Goal: Check status

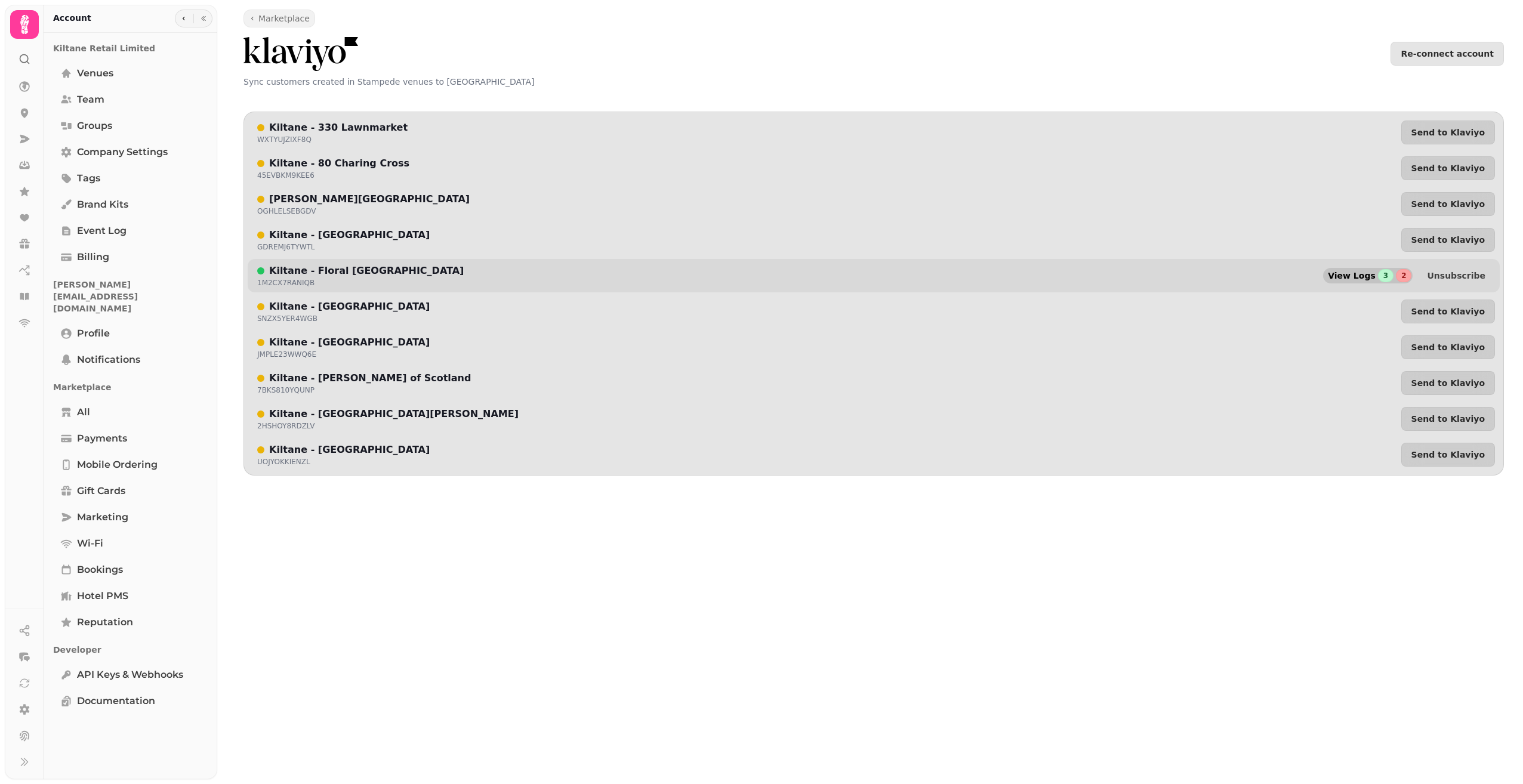
click at [1370, 277] on span "View Logs" at bounding box center [1352, 276] width 48 height 8
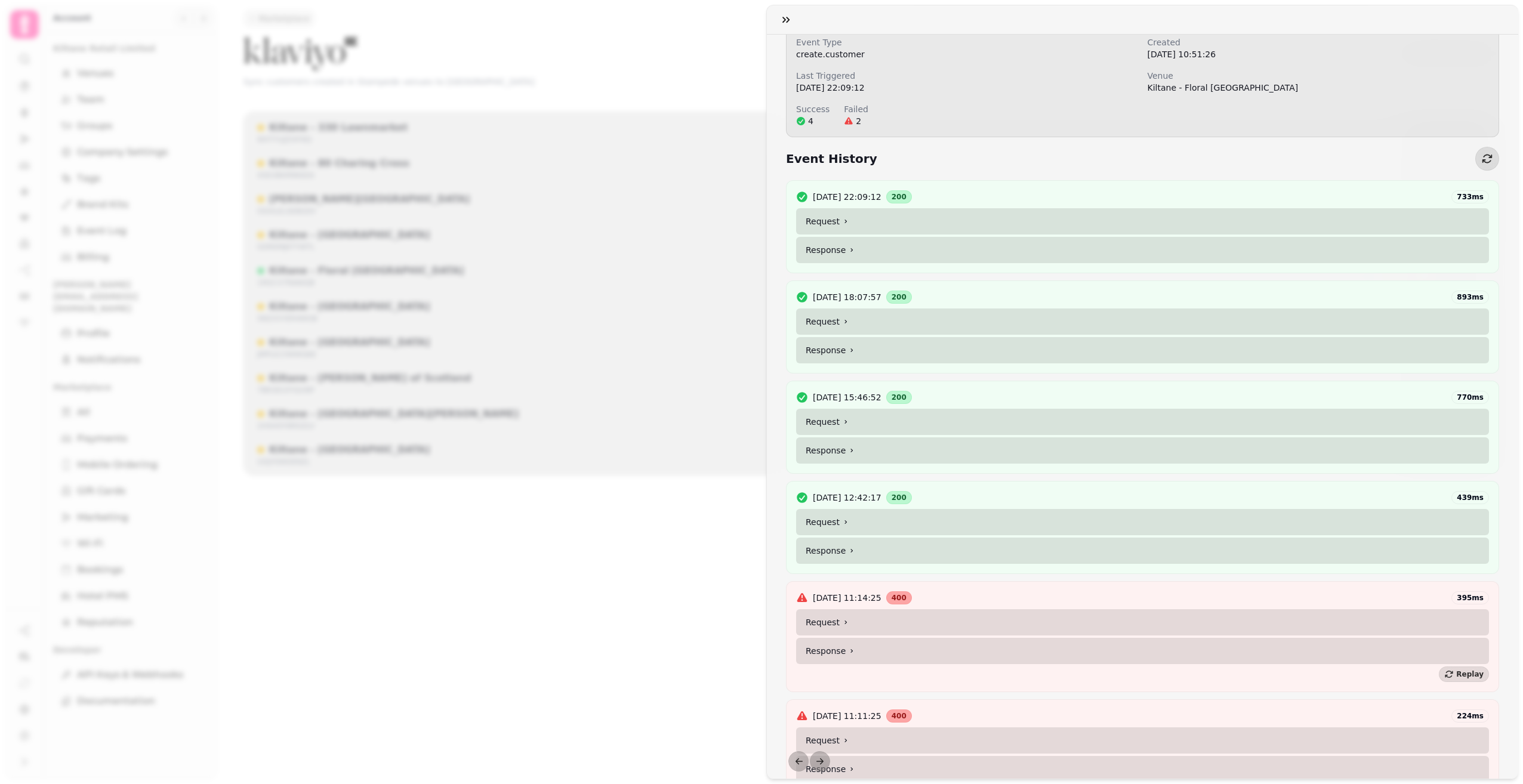
scroll to position [167, 0]
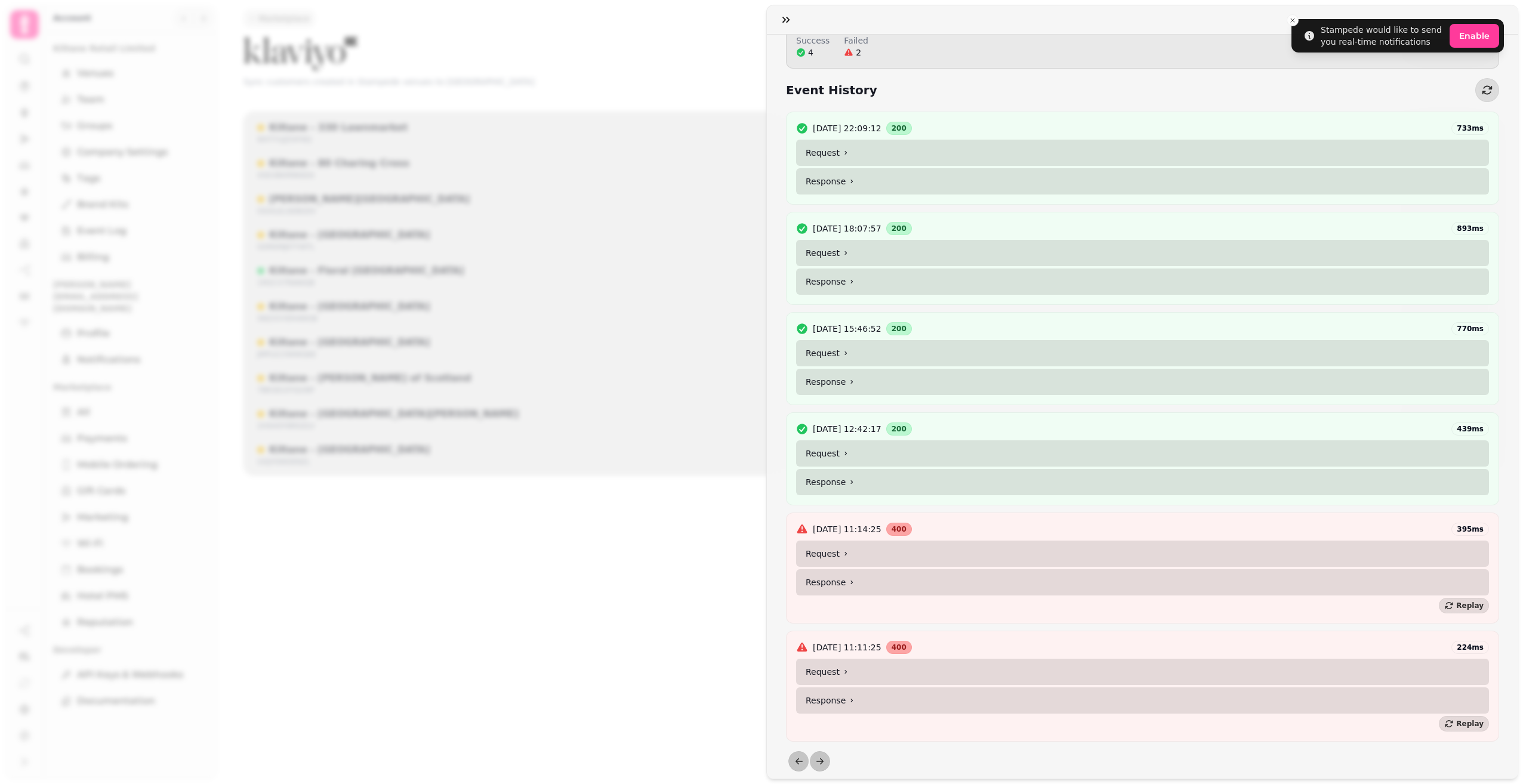
click at [535, 213] on div "https://morpheus.prd.stampede.ai/public/integrations/klaviyo/create-profile?ser…" at bounding box center [762, 401] width 1523 height 765
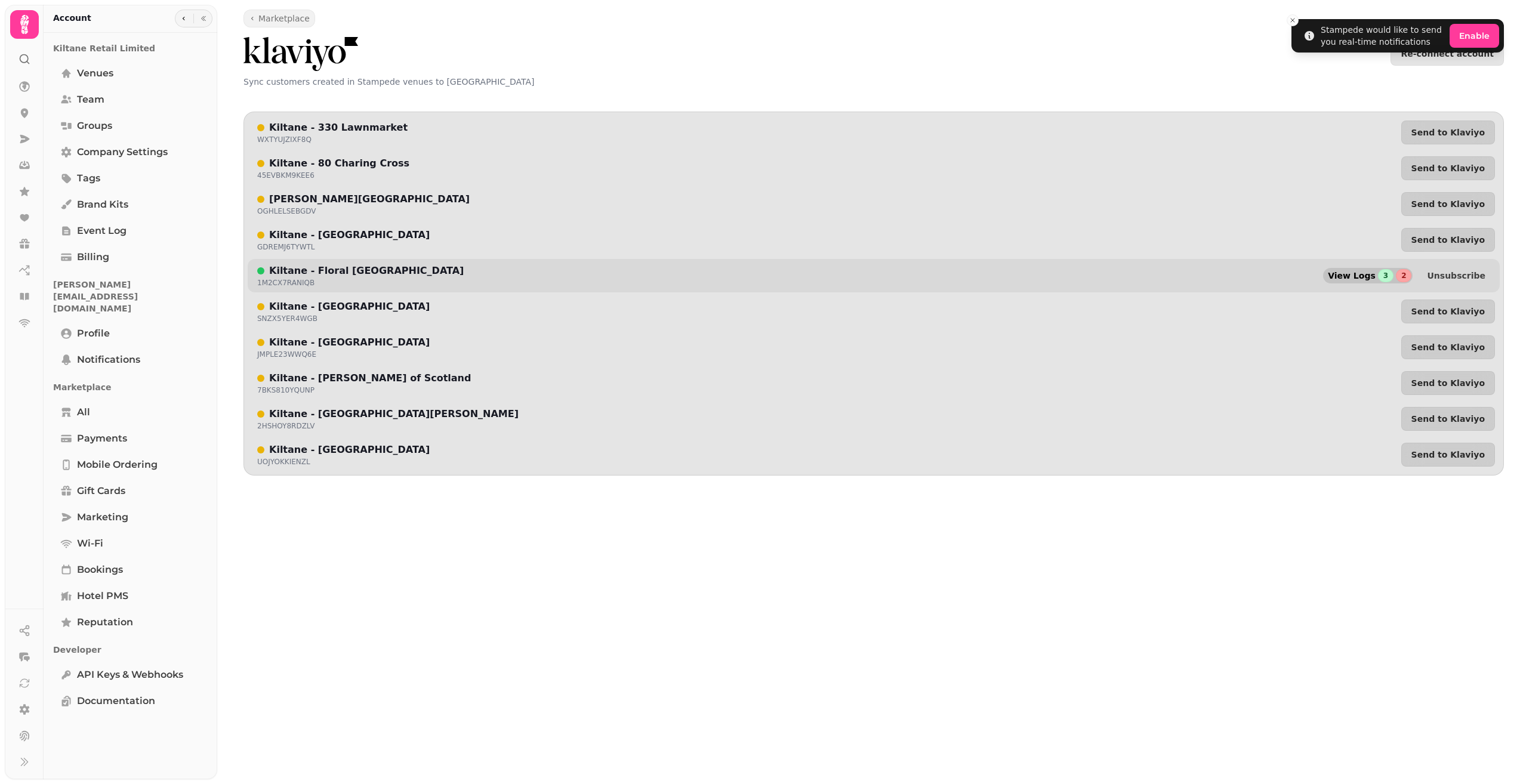
click at [1363, 276] on span "View Logs" at bounding box center [1352, 276] width 48 height 8
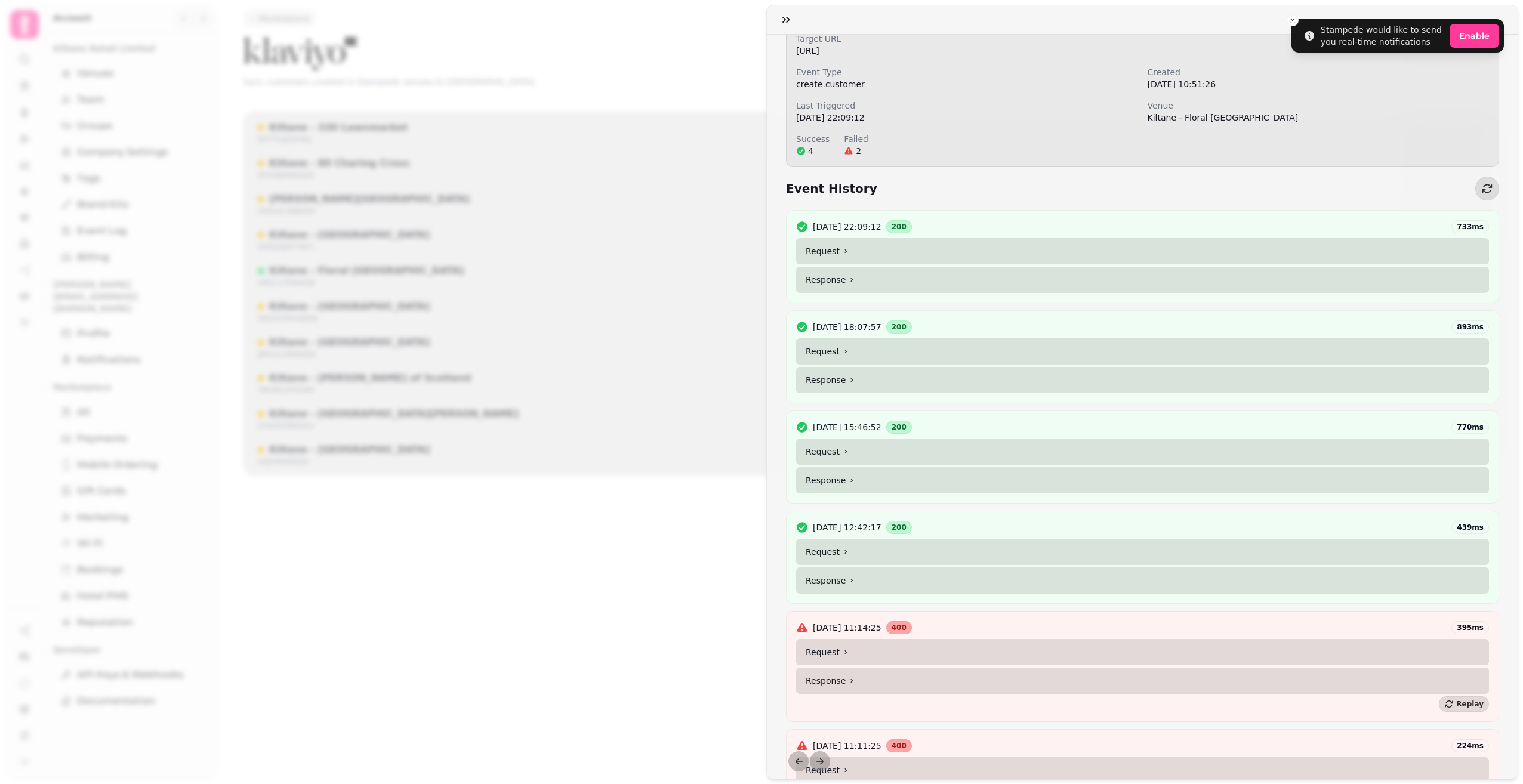
scroll to position [120, 0]
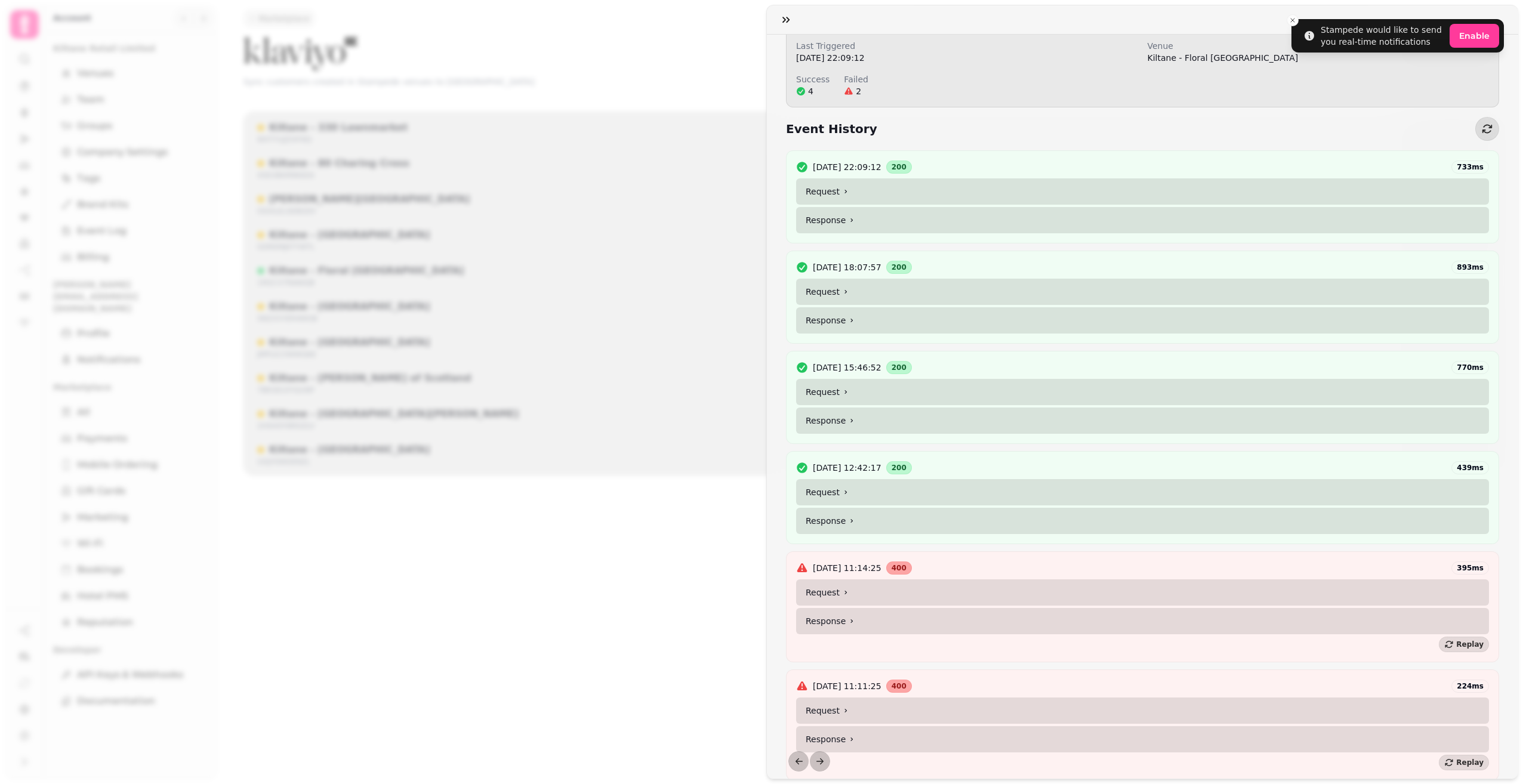
click at [869, 491] on summary "Request" at bounding box center [1143, 491] width 693 height 26
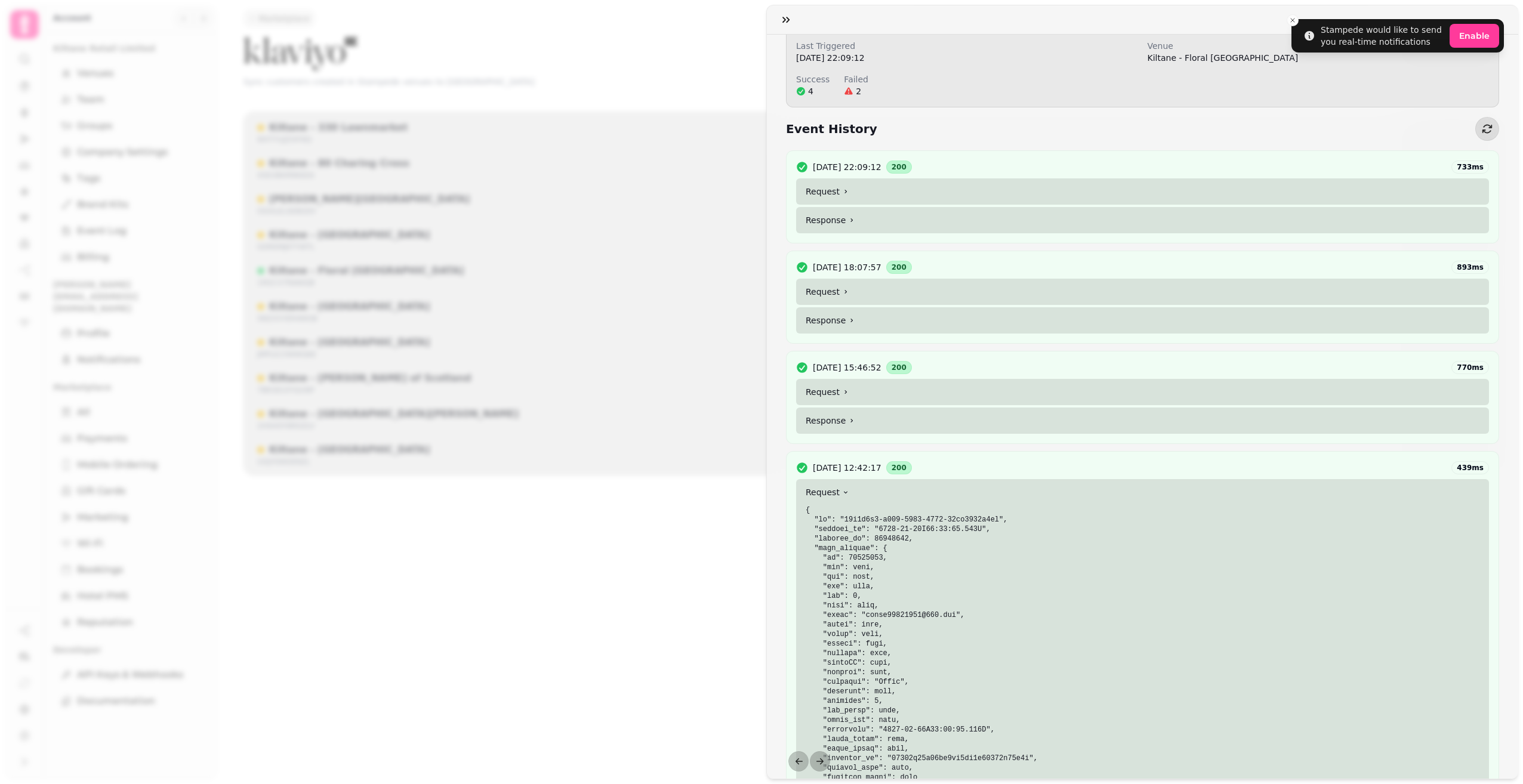
click at [867, 393] on summary "Request" at bounding box center [1143, 391] width 693 height 26
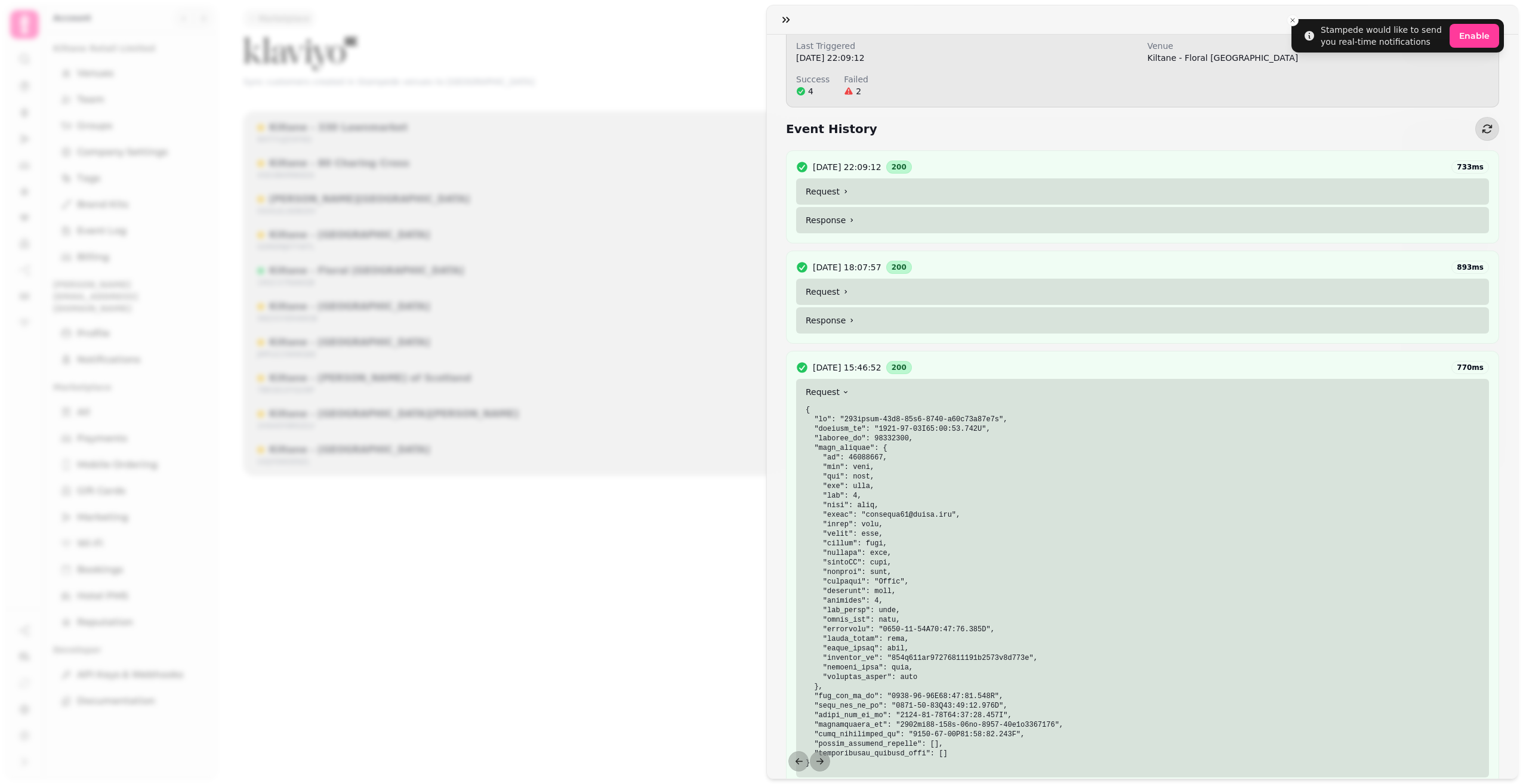
click at [864, 195] on summary "Request" at bounding box center [1143, 191] width 693 height 26
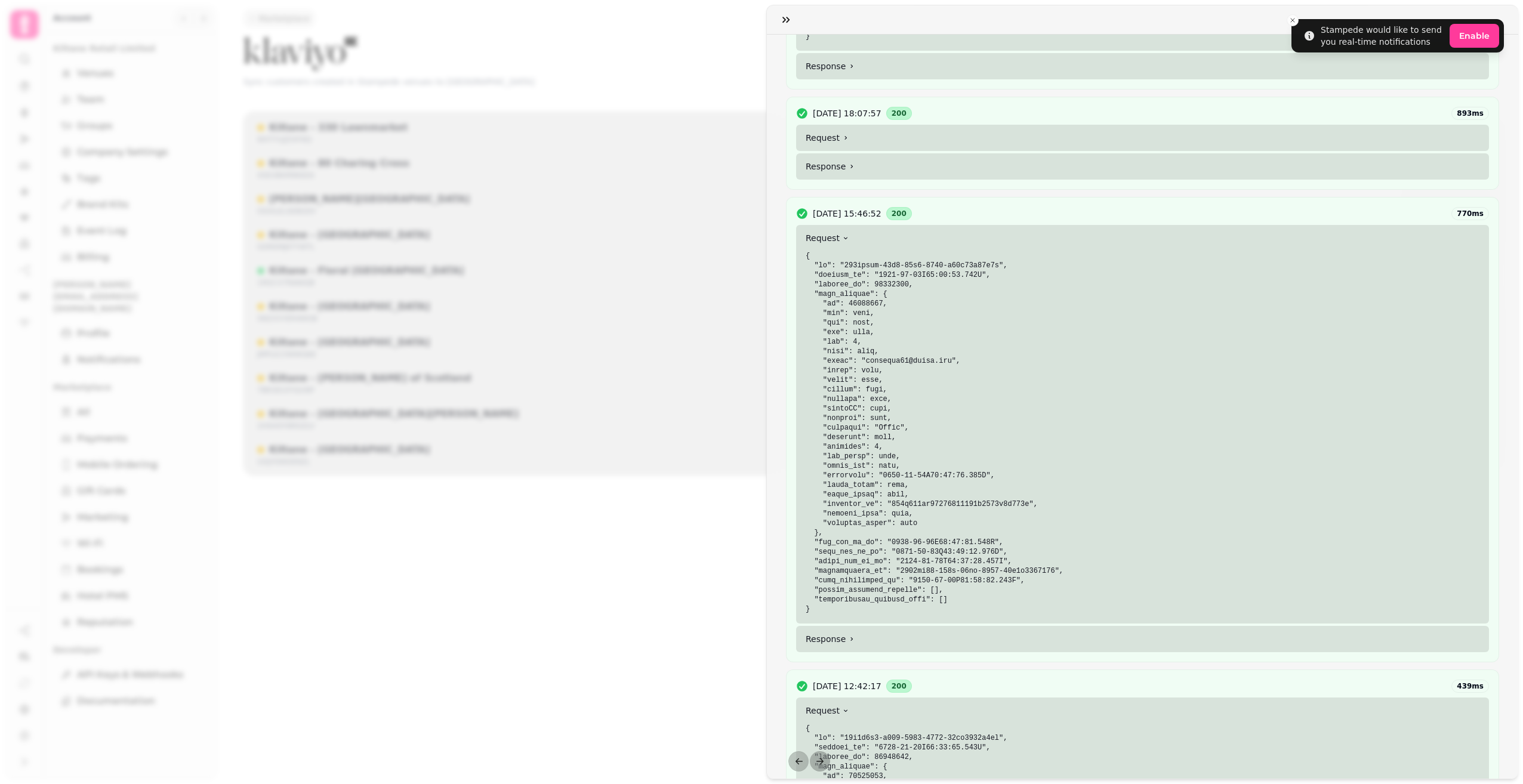
scroll to position [657, 0]
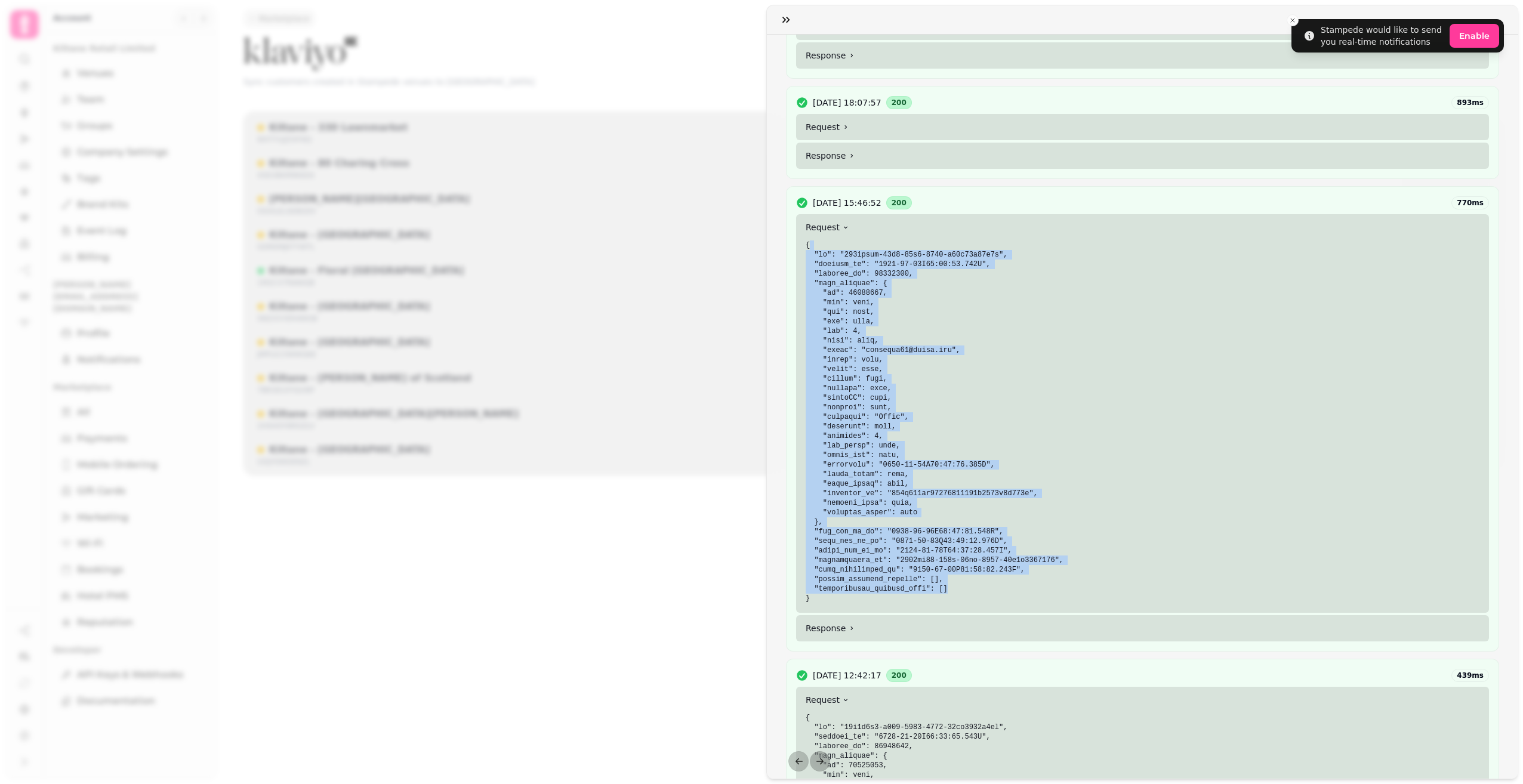
drag, startPoint x: 941, startPoint y: 589, endPoint x: 835, endPoint y: 250, distance: 355.2
click at [835, 250] on pre at bounding box center [1143, 422] width 674 height 362
click at [1187, 325] on pre at bounding box center [1143, 422] width 674 height 362
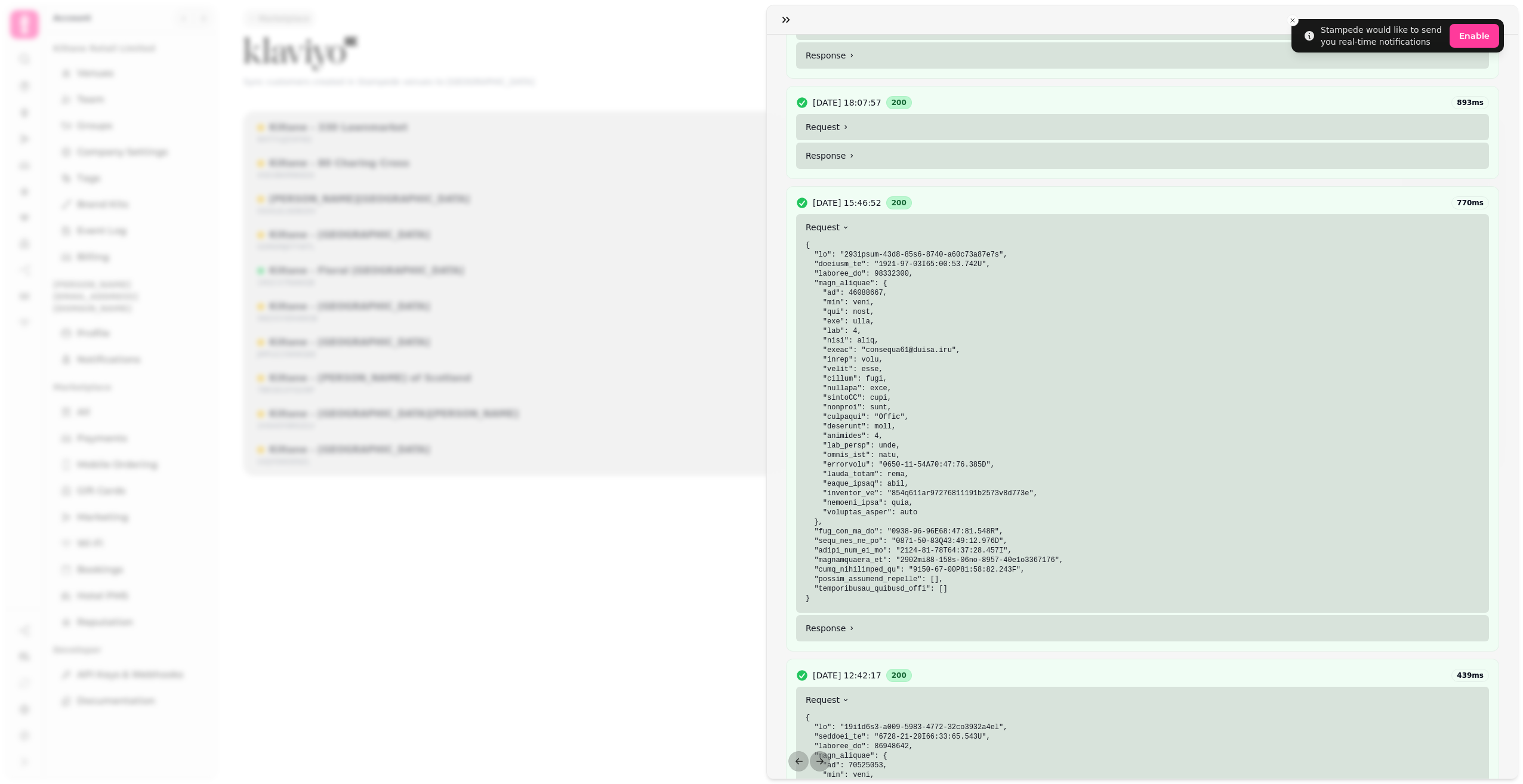
click at [1118, 324] on pre at bounding box center [1143, 422] width 674 height 362
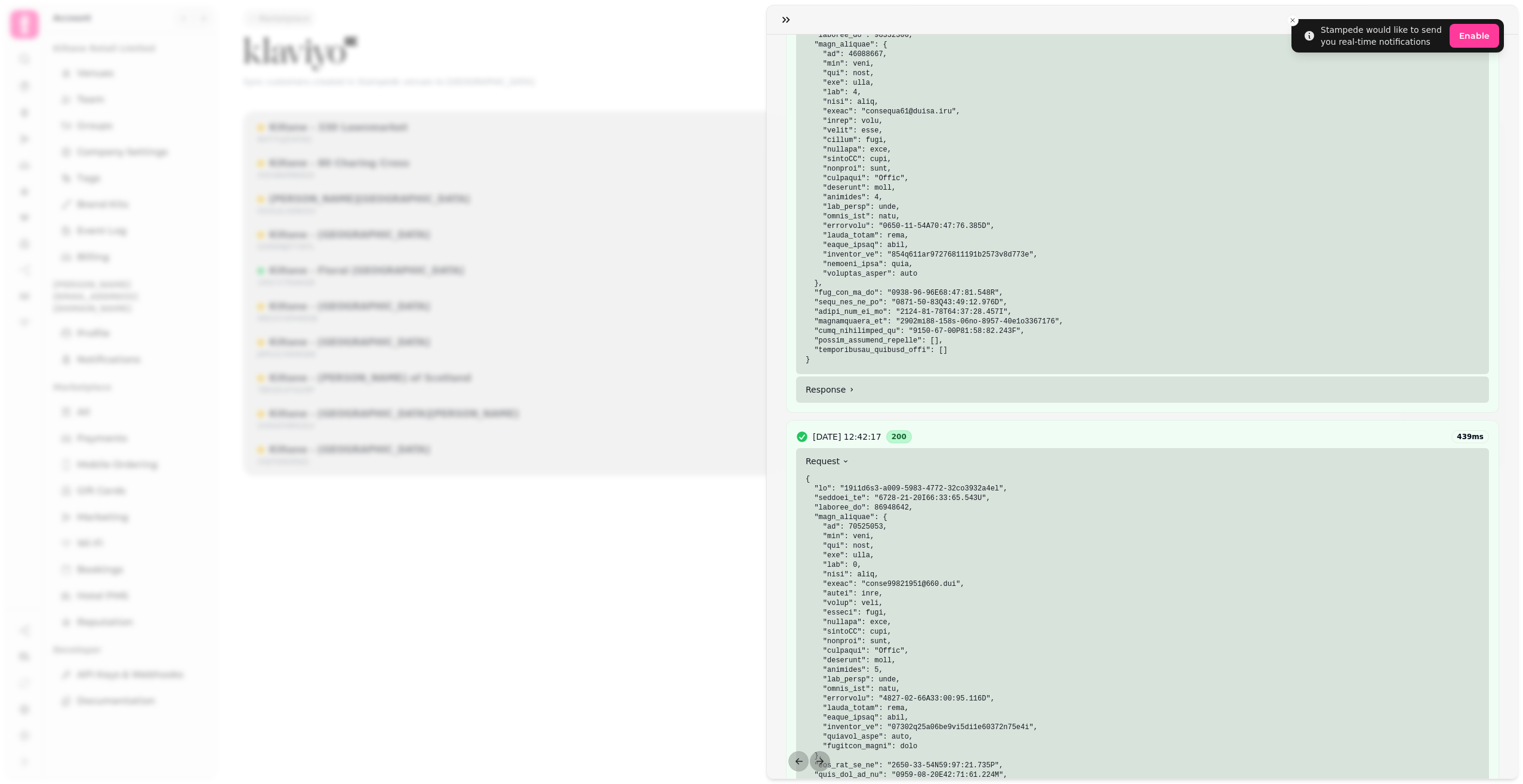
scroll to position [597, 0]
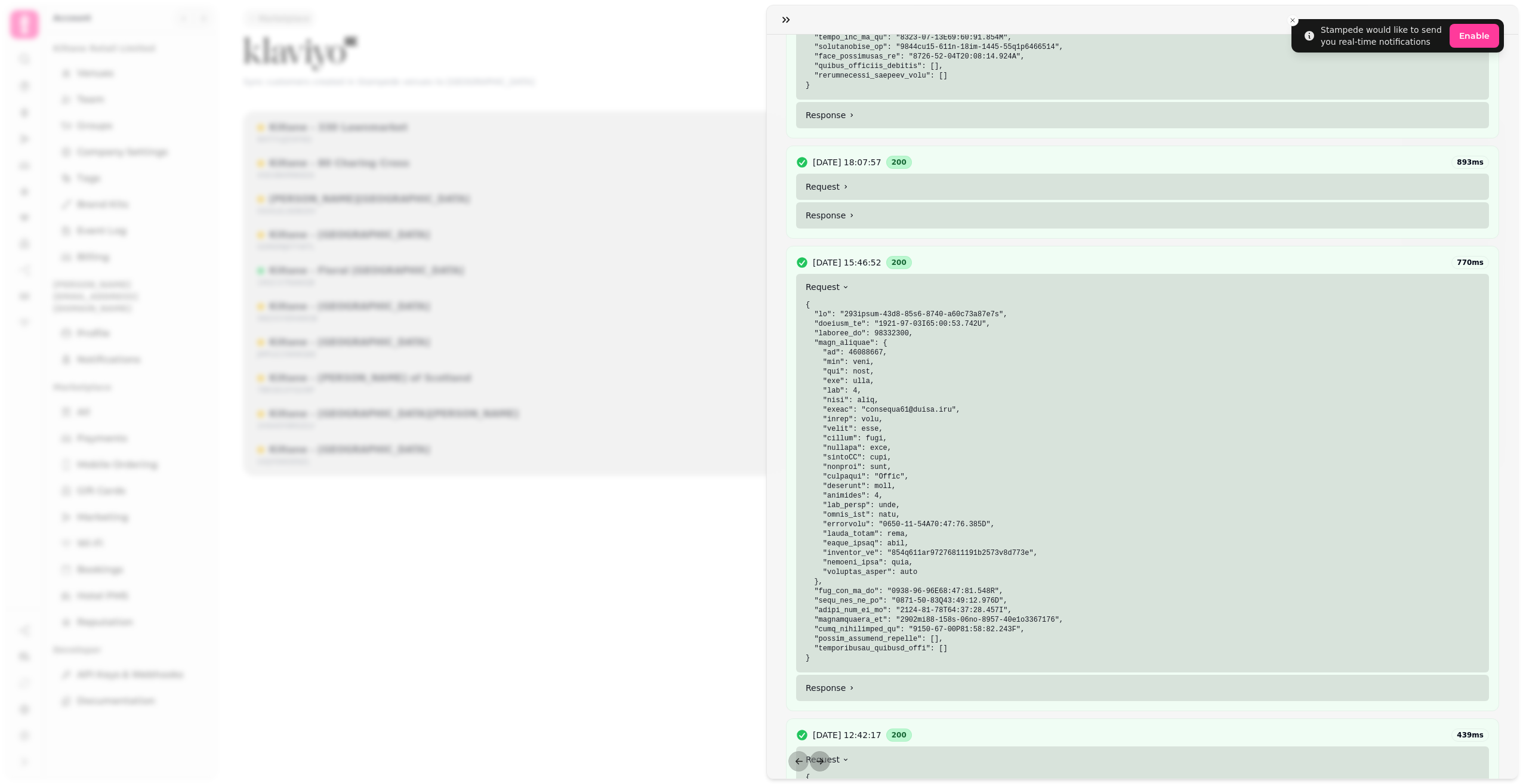
click at [882, 185] on summary "Request" at bounding box center [1143, 186] width 693 height 26
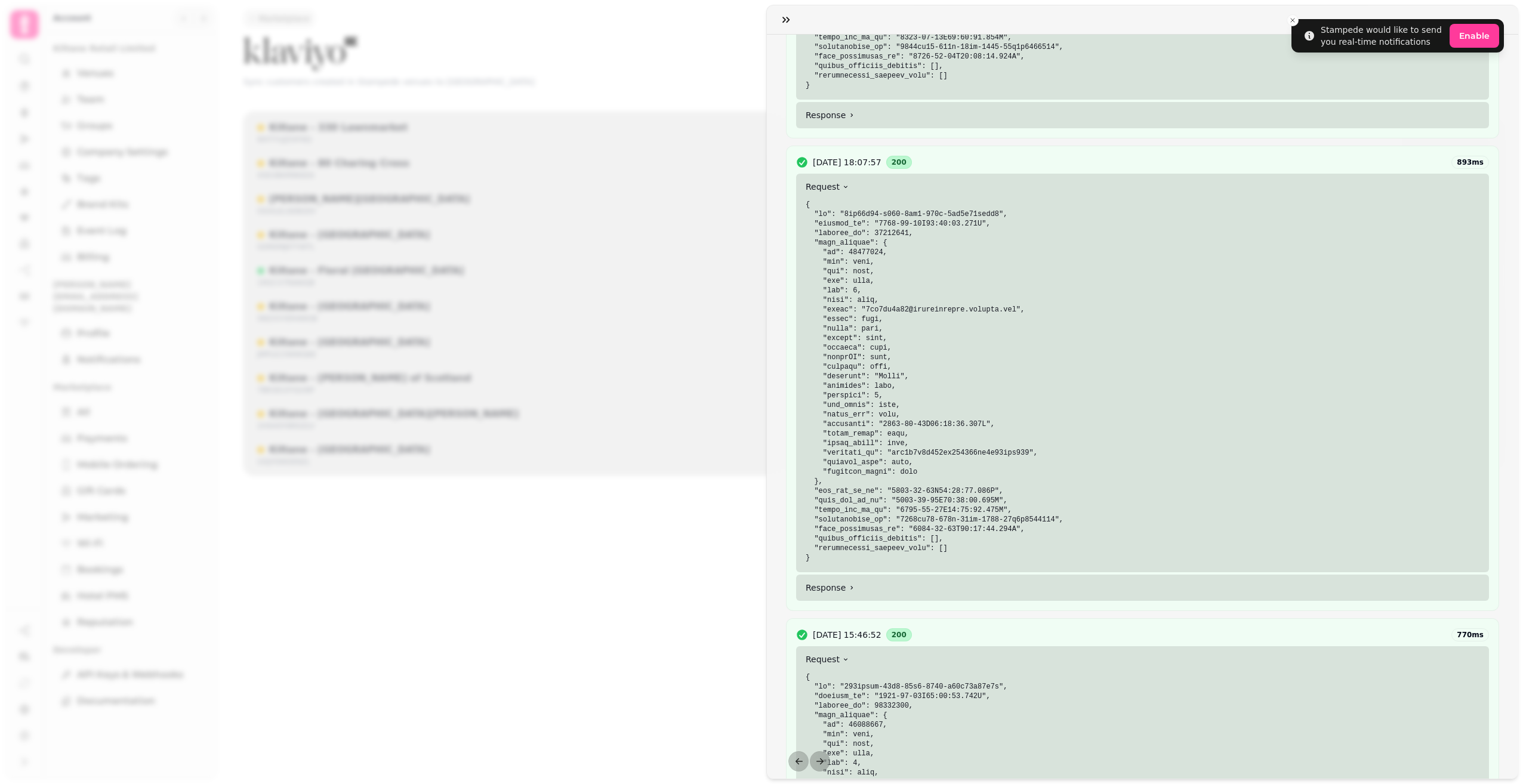
click at [892, 585] on summary "Response" at bounding box center [1143, 588] width 693 height 26
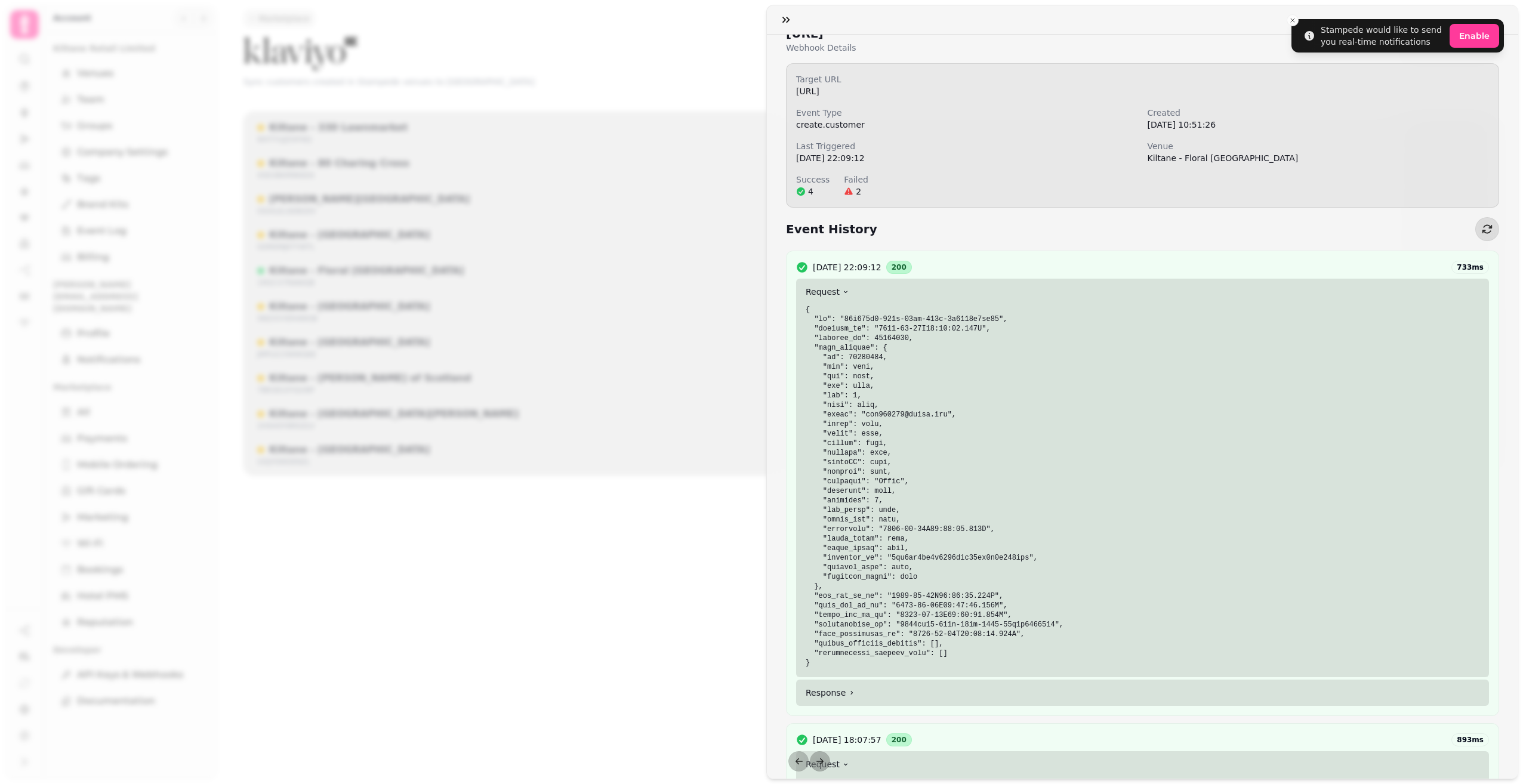
scroll to position [0, 0]
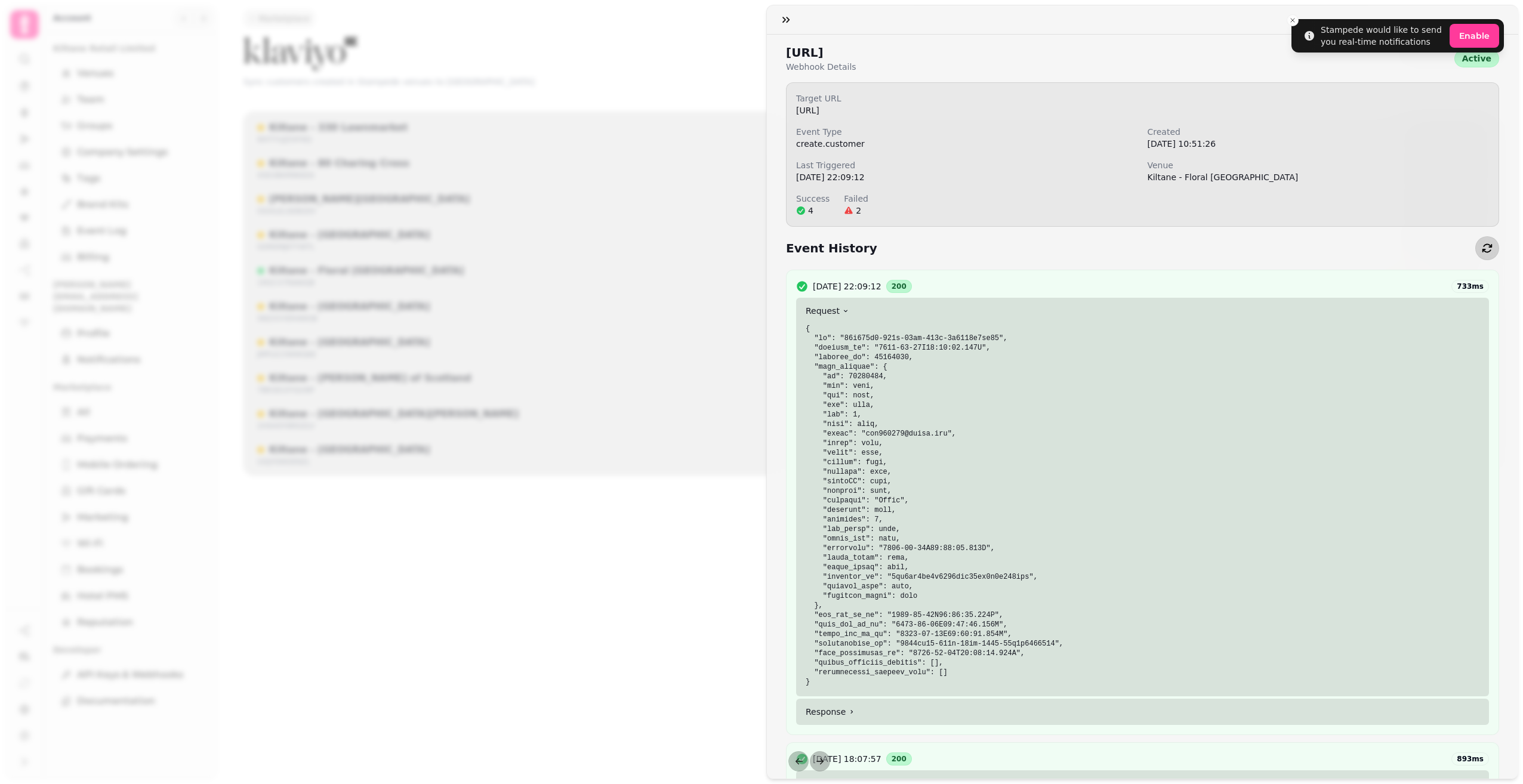
click at [1482, 245] on icon "button" at bounding box center [1488, 248] width 12 height 12
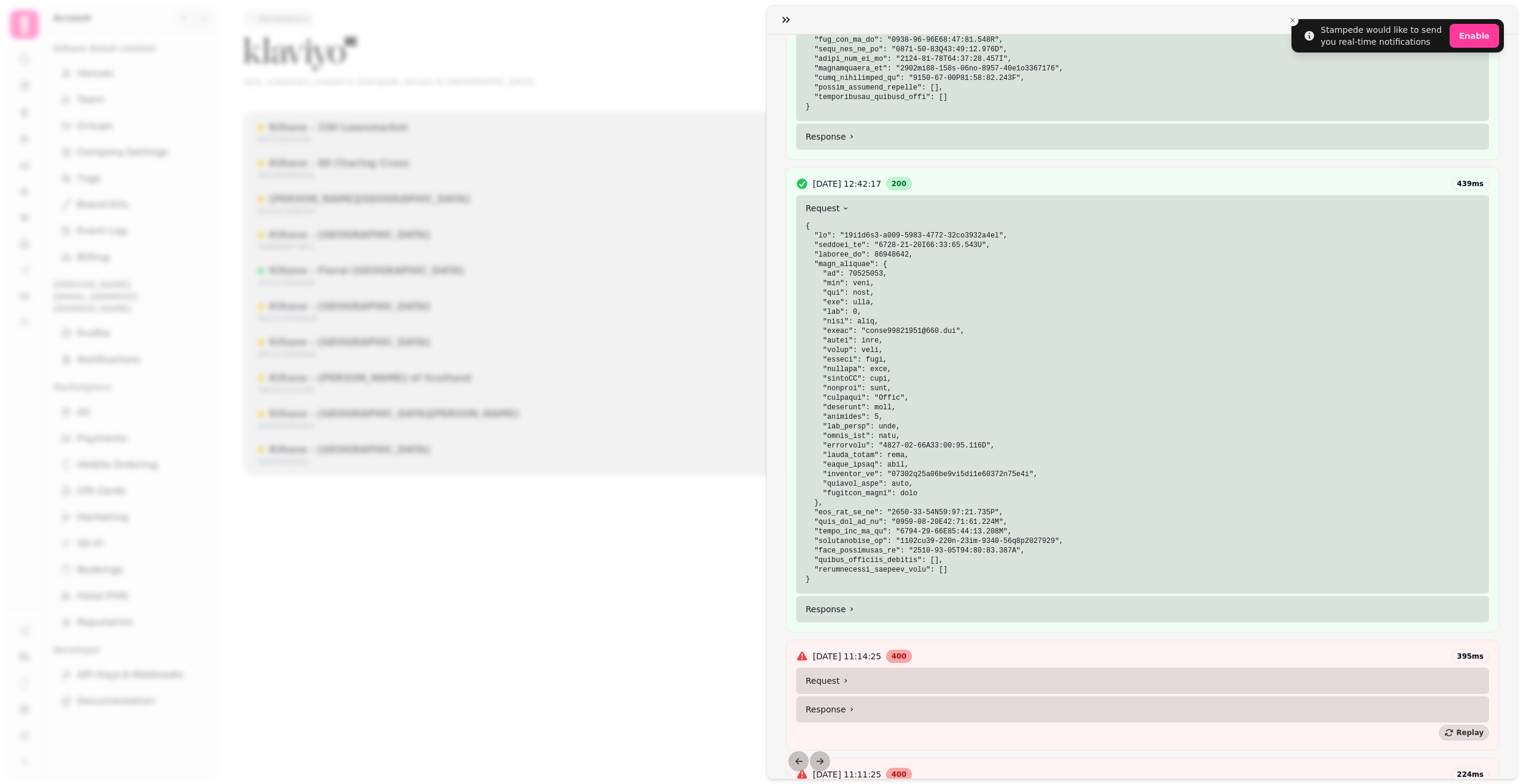
scroll to position [2387, 0]
